Goal: Find specific fact

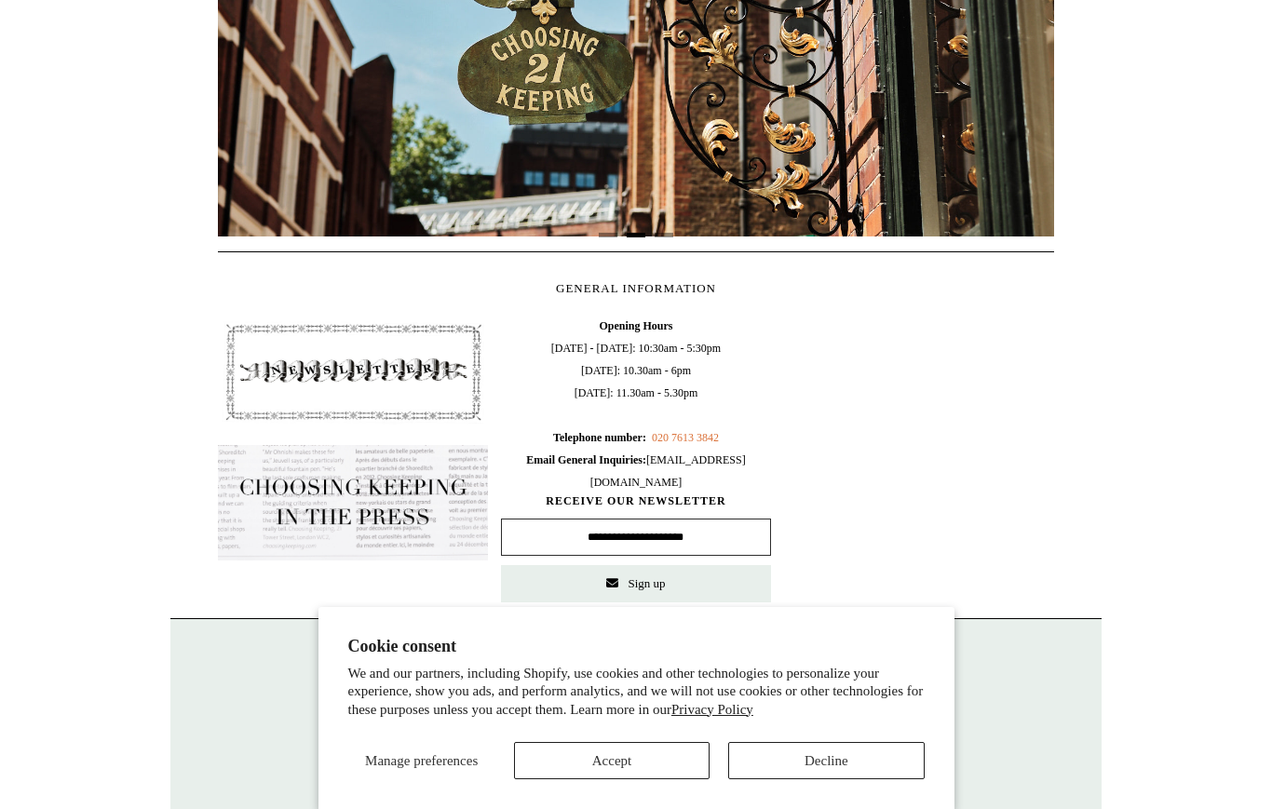
scroll to position [665, 0]
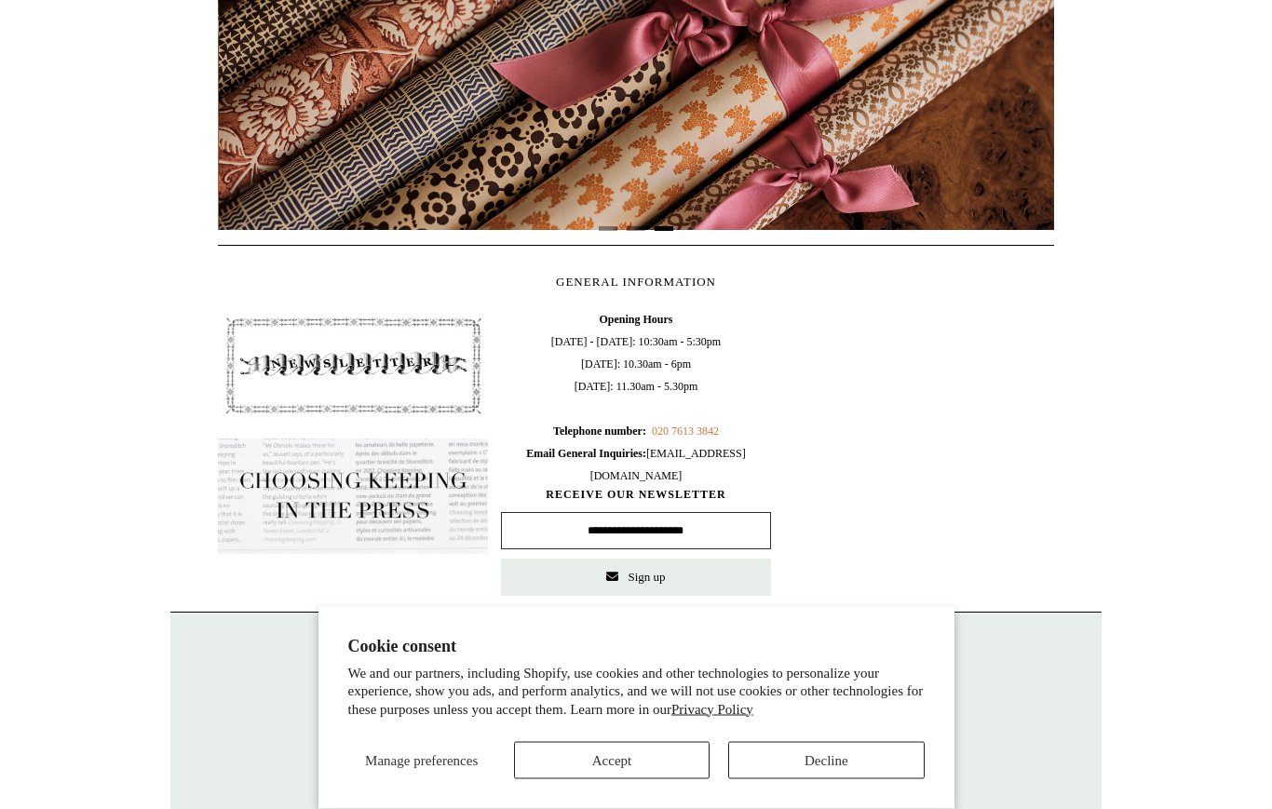
click at [625, 779] on button "Accept" at bounding box center [612, 760] width 196 height 37
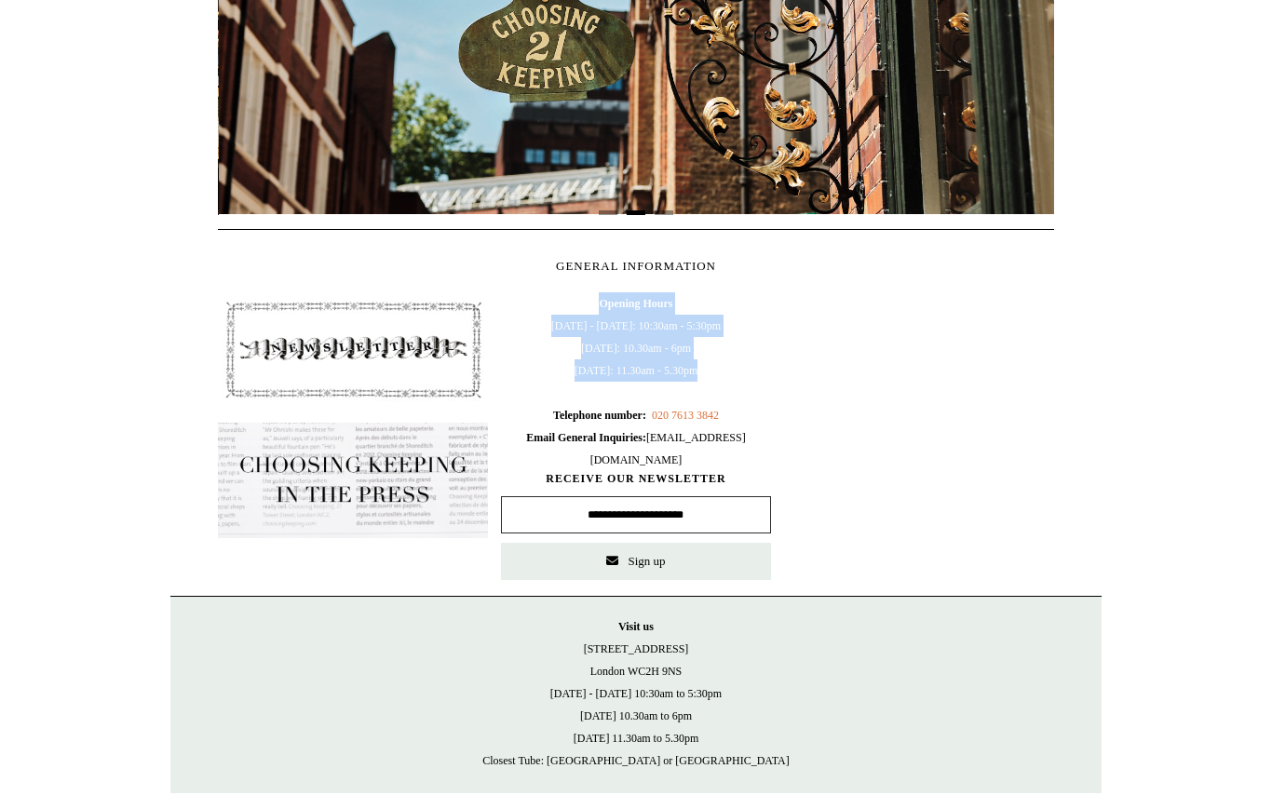
scroll to position [0, 836]
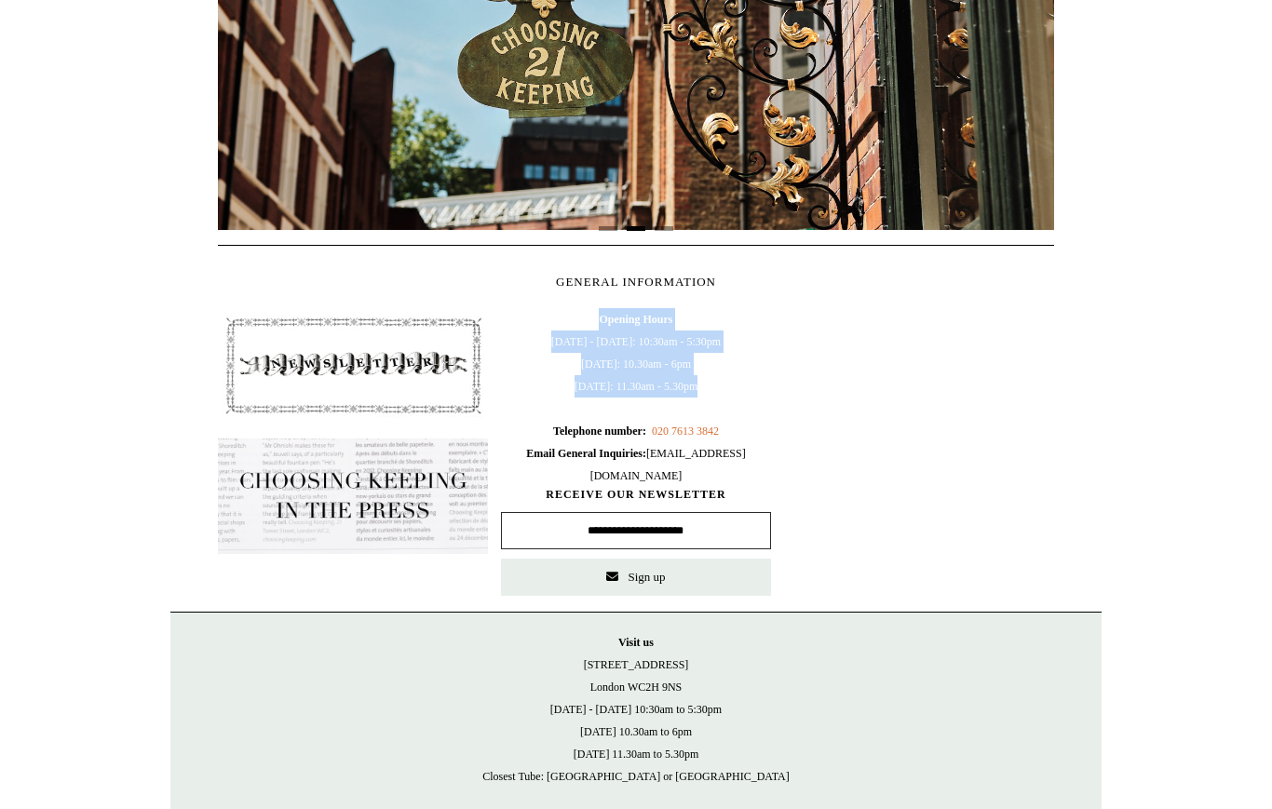
click at [1210, 439] on html "Cookie consent We and our partners, including Shopify, use cookies and other te…" at bounding box center [636, 119] width 1272 height 1569
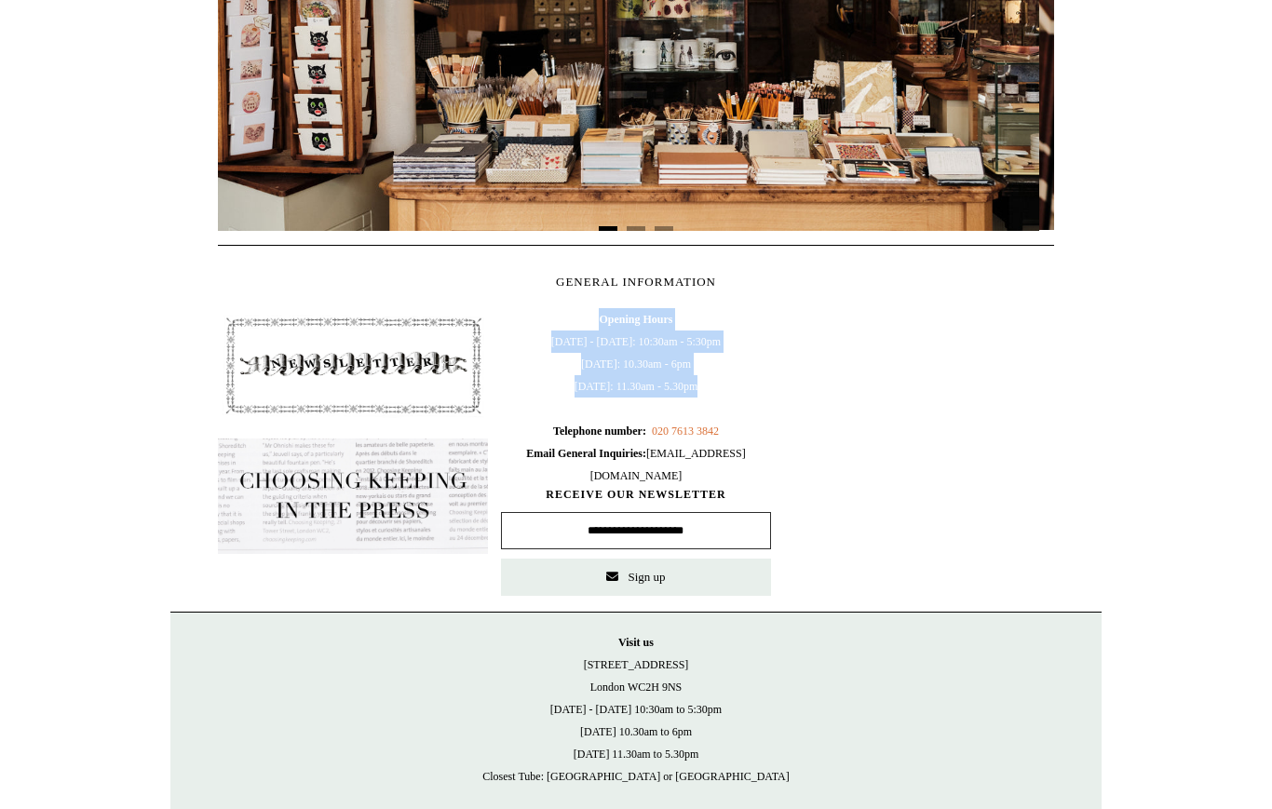
scroll to position [0, 0]
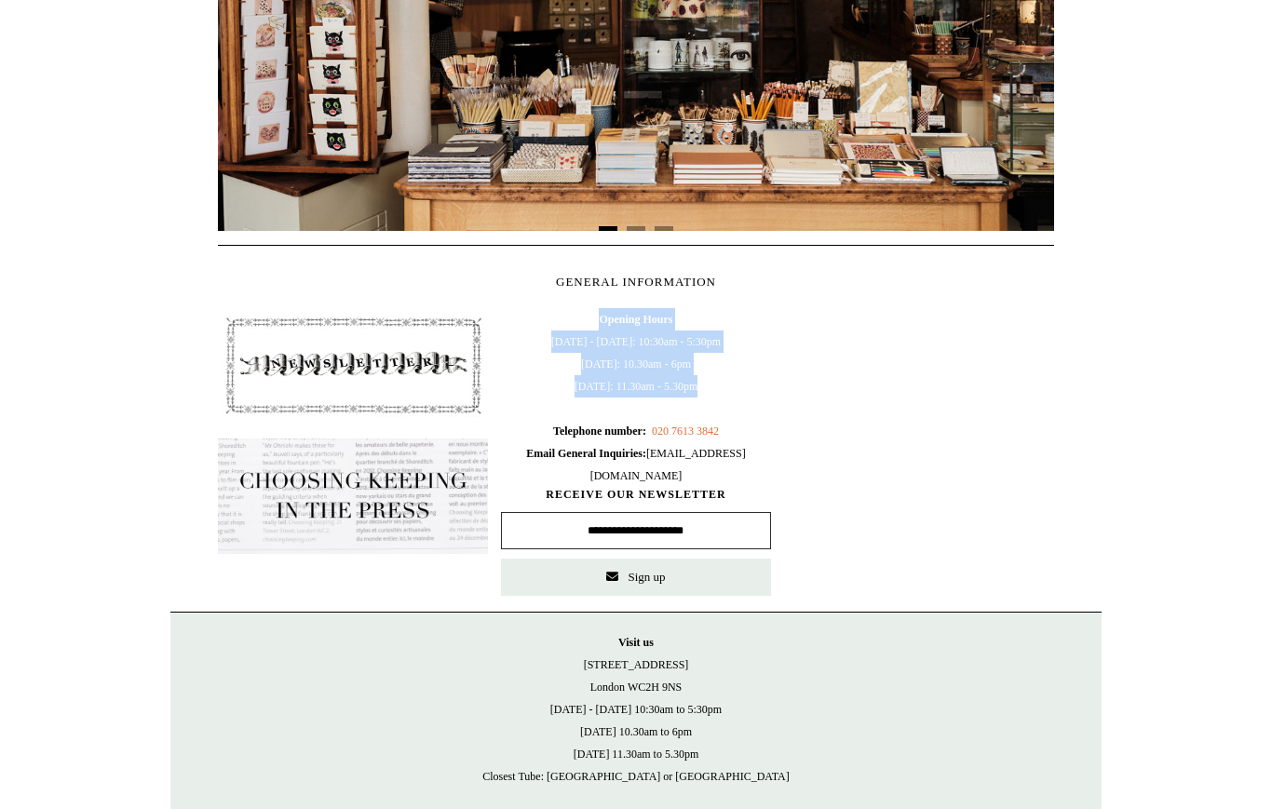
copy p "21 Tower Street London WC2H 9NS"
